Goal: Information Seeking & Learning: Learn about a topic

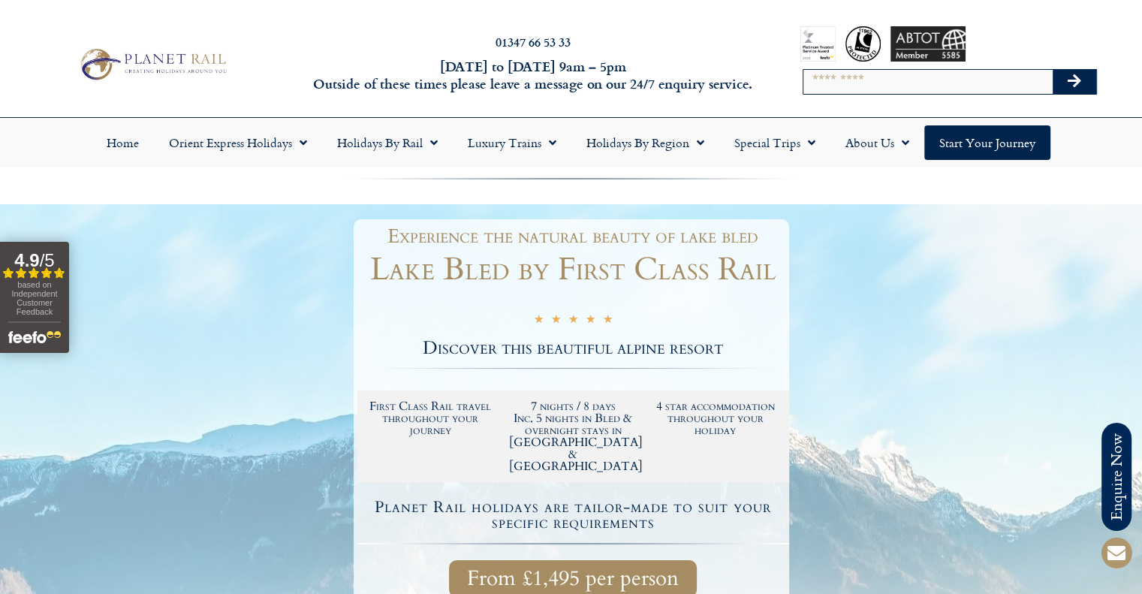
click at [908, 81] on input "Search" at bounding box center [928, 82] width 249 height 24
type input "*****"
click at [1053, 70] on button "Search" at bounding box center [1075, 82] width 44 height 24
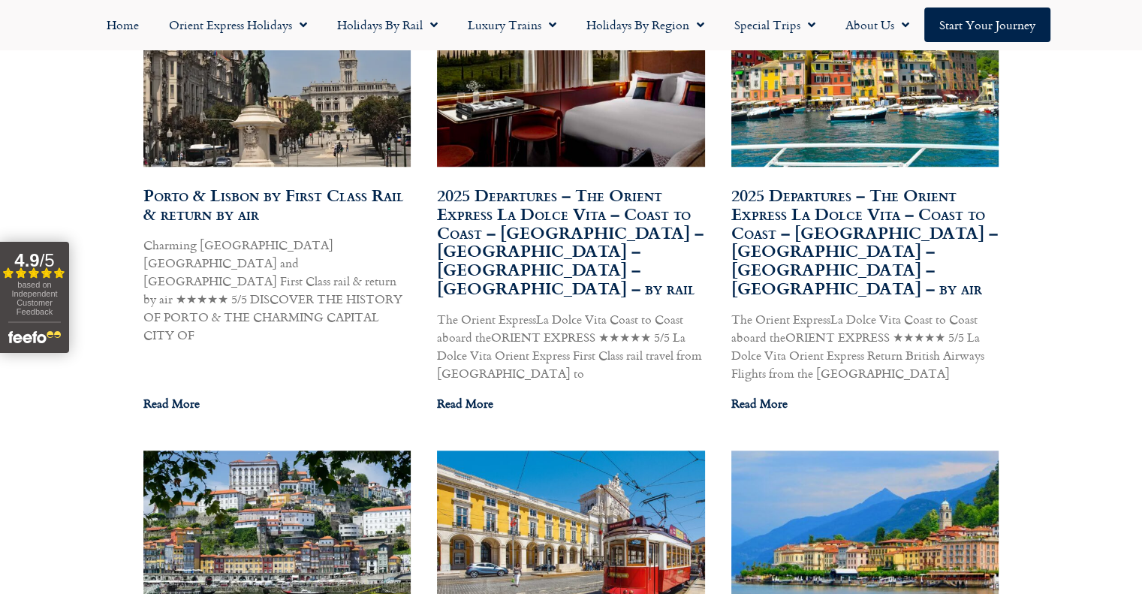
scroll to position [1352, 0]
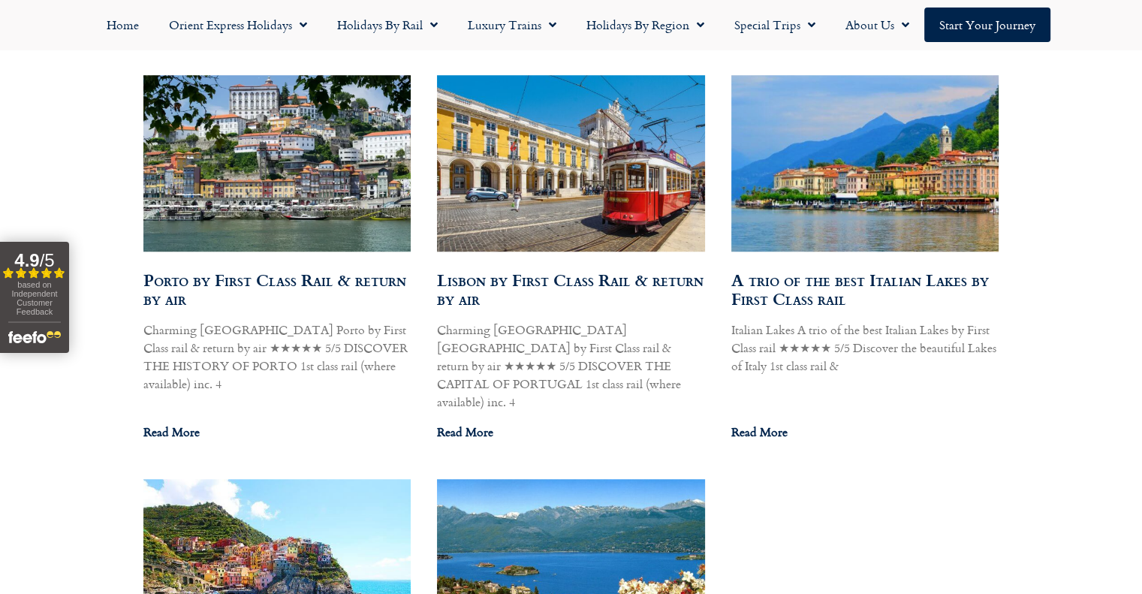
click at [218, 158] on img at bounding box center [276, 163] width 270 height 180
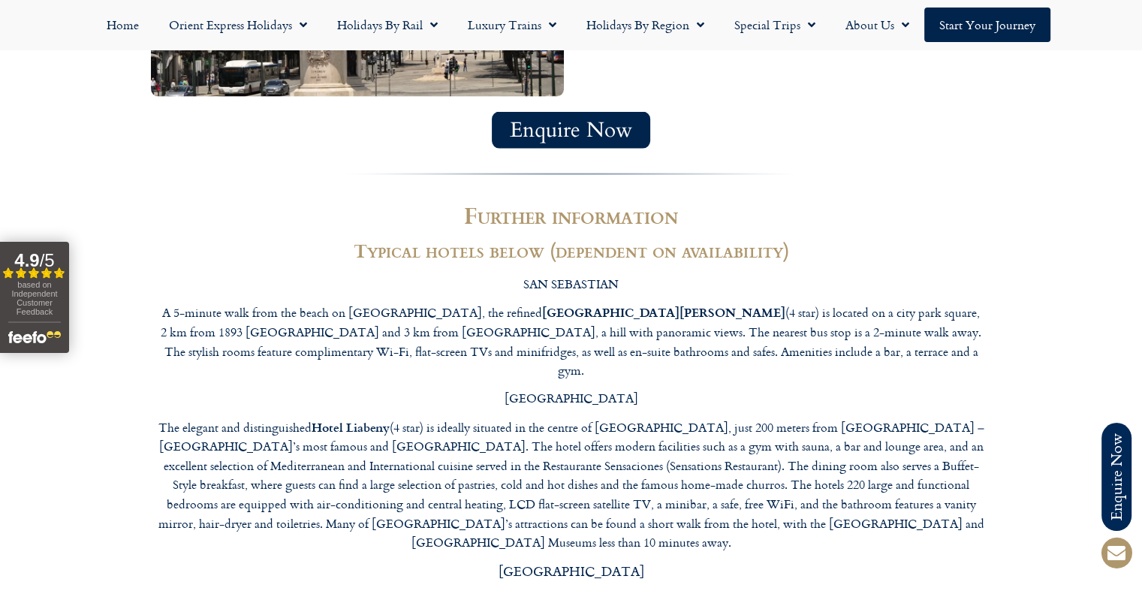
scroll to position [3305, 0]
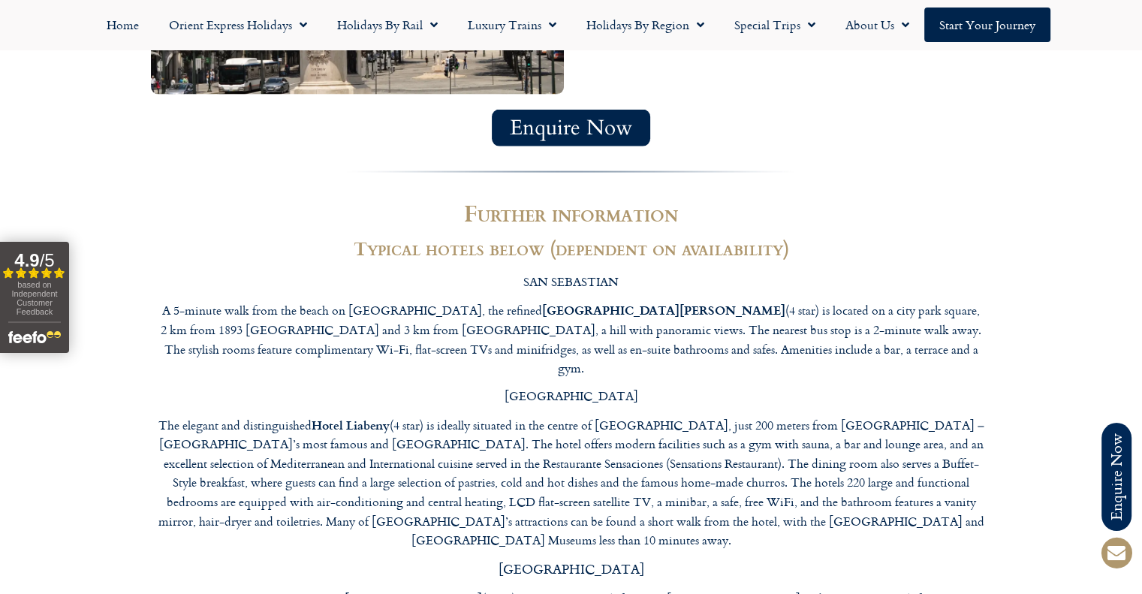
drag, startPoint x: 312, startPoint y: 453, endPoint x: 358, endPoint y: 453, distance: 45.8
drag, startPoint x: 307, startPoint y: 456, endPoint x: 409, endPoint y: 459, distance: 101.4
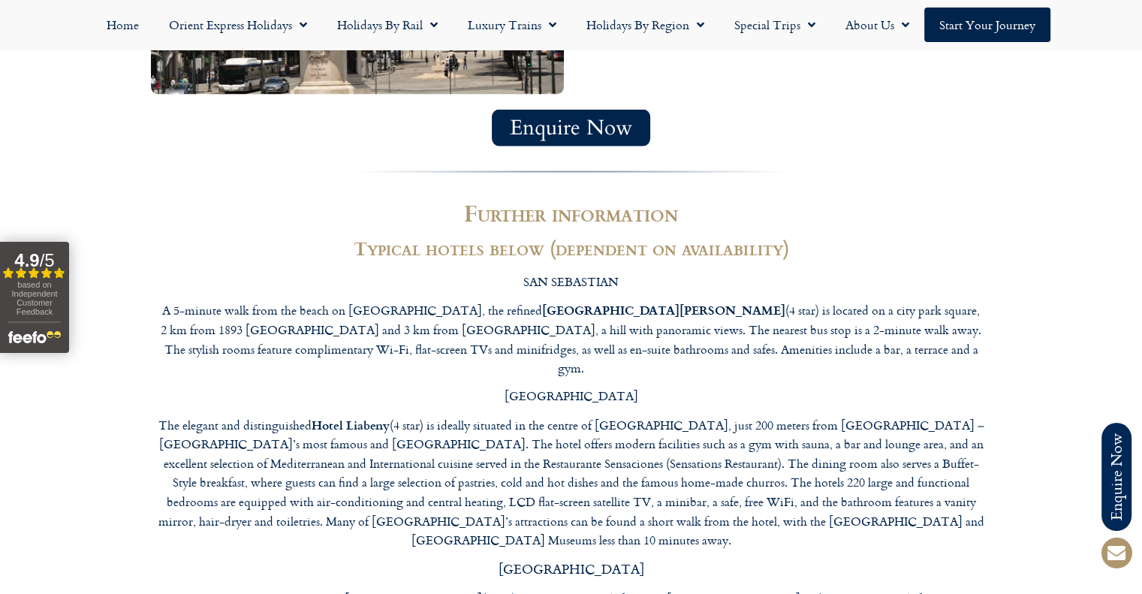
copy p "Hotel Exe [PERSON_NAME]"
click at [201, 590] on strong "The NH Collection Hotel [GEOGRAPHIC_DATA]" at bounding box center [342, 598] width 282 height 17
drag, startPoint x: 162, startPoint y: 357, endPoint x: 333, endPoint y: 356, distance: 170.5
copy strong "The NH Collection Hotel [GEOGRAPHIC_DATA]"
